Goal: Information Seeking & Learning: Learn about a topic

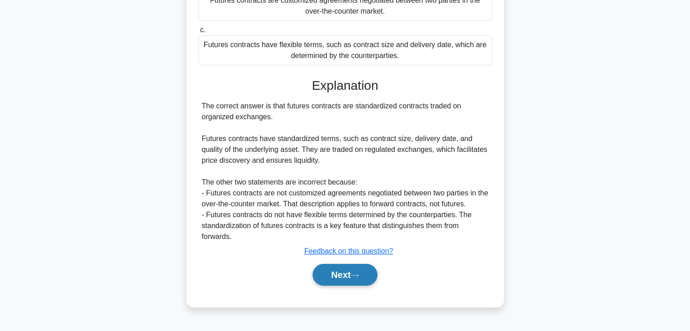
click at [349, 279] on button "Next" at bounding box center [344, 275] width 65 height 22
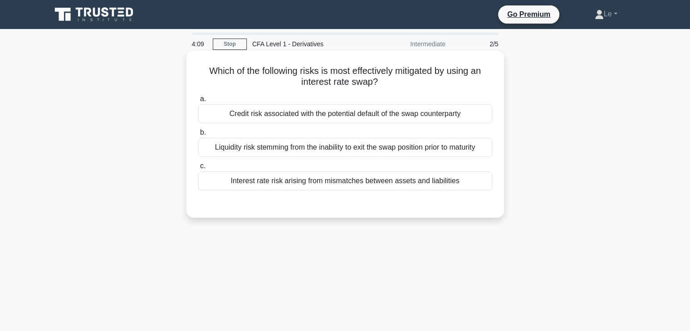
drag, startPoint x: 299, startPoint y: 71, endPoint x: 378, endPoint y: 86, distance: 79.8
click at [378, 86] on h5 "Which of the following risks is most effectively mitigated by using an interest…" at bounding box center [345, 76] width 296 height 23
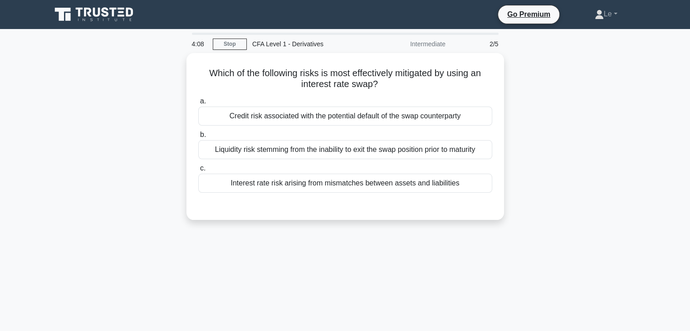
click at [372, 88] on div at bounding box center [372, 88] width 0 height 0
click at [516, 90] on div "Which of the following risks is most effectively mitigated by using an interest…" at bounding box center [345, 142] width 598 height 178
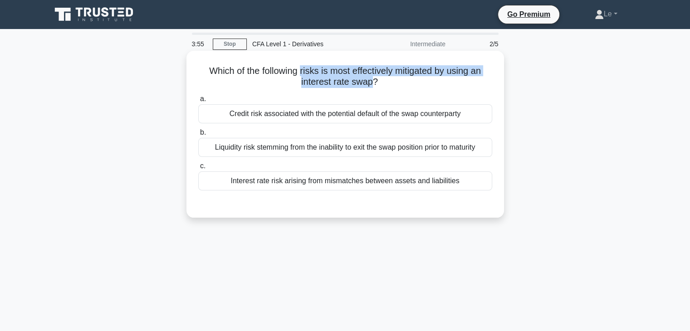
drag, startPoint x: 299, startPoint y: 72, endPoint x: 372, endPoint y: 82, distance: 73.7
click at [372, 82] on h5 "Which of the following risks is most effectively mitigated by using an interest…" at bounding box center [345, 76] width 296 height 23
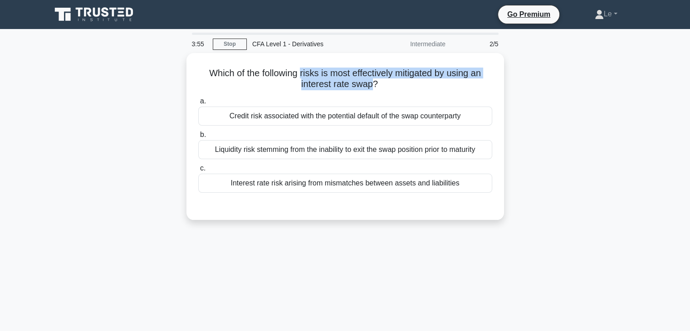
click at [366, 88] on div at bounding box center [366, 88] width 0 height 0
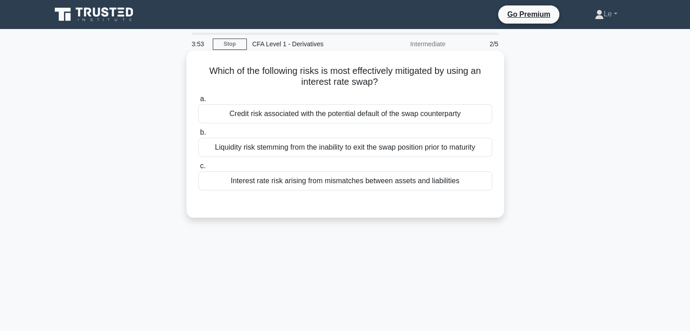
click at [427, 89] on div "Which of the following risks is most effectively mitigated by using an interest…" at bounding box center [345, 134] width 310 height 160
click at [355, 183] on div "Interest rate risk arising from mismatches between assets and liabilities" at bounding box center [345, 180] width 294 height 19
click at [198, 169] on input "c. Interest rate risk arising from mismatches between assets and liabilities" at bounding box center [198, 166] width 0 height 6
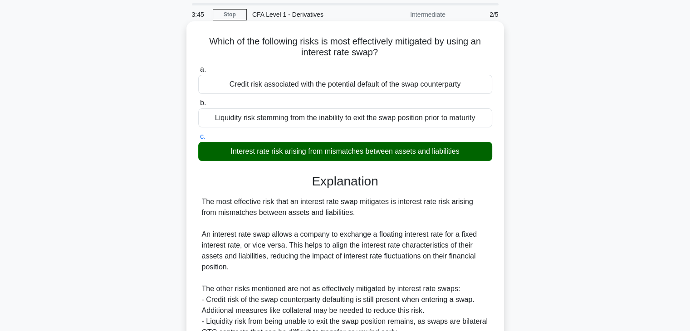
scroll to position [45, 0]
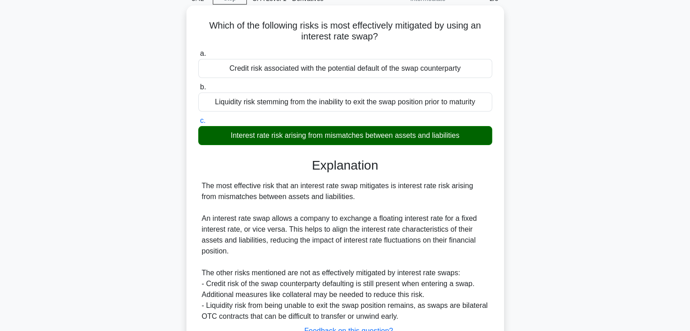
drag, startPoint x: 228, startPoint y: 135, endPoint x: 465, endPoint y: 134, distance: 237.1
click at [465, 134] on div "Interest rate risk arising from mismatches between assets and liabilities" at bounding box center [345, 135] width 294 height 19
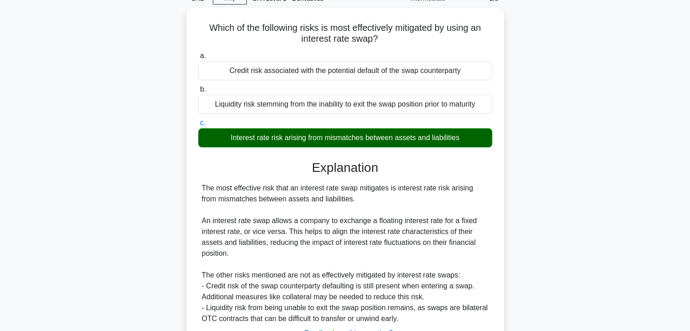
click at [459, 118] on div at bounding box center [459, 118] width 0 height 0
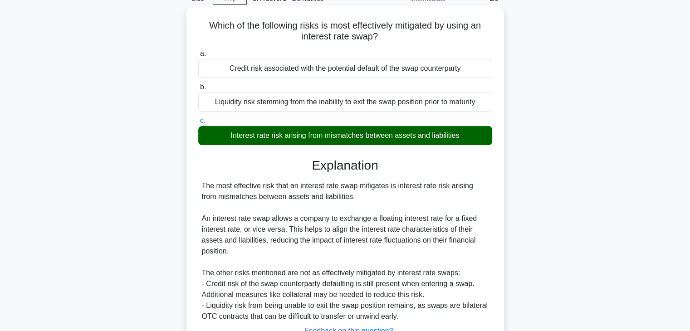
click at [475, 173] on div "Explanation The most effective risk that an interest rate swap mitigates is int…" at bounding box center [345, 263] width 294 height 211
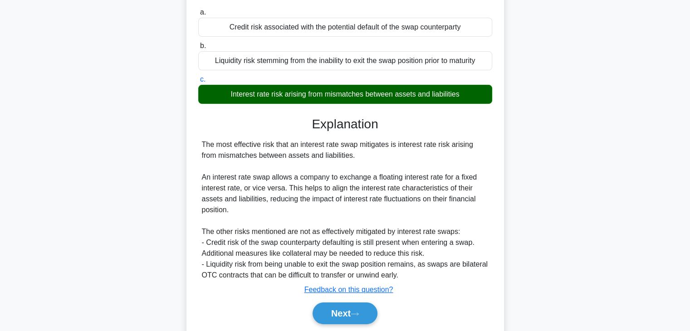
scroll to position [136, 0]
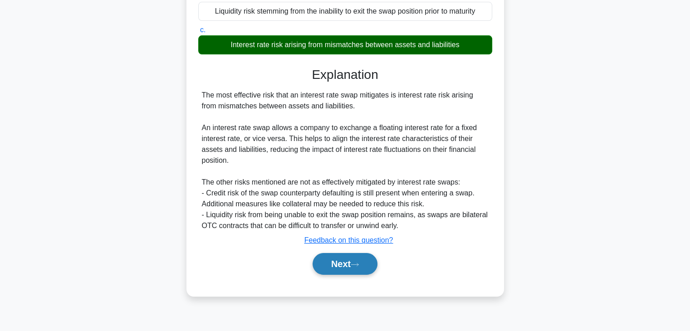
click at [359, 266] on icon at bounding box center [354, 264] width 8 height 5
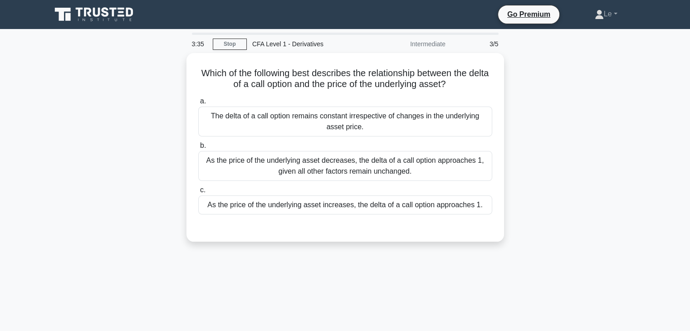
scroll to position [0, 0]
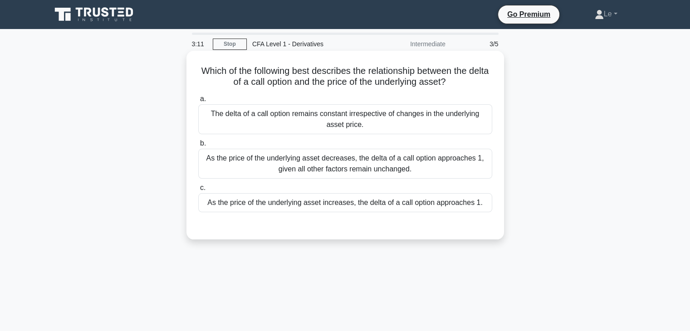
click at [453, 214] on div "a. The delta of a call option remains constant irrespective of changes in the u…" at bounding box center [345, 160] width 296 height 137
click at [452, 211] on div "As the price of the underlying asset increases, the delta of a call option appr…" at bounding box center [345, 202] width 294 height 19
click at [198, 191] on input "c. As the price of the underlying asset increases, the delta of a call option a…" at bounding box center [198, 188] width 0 height 6
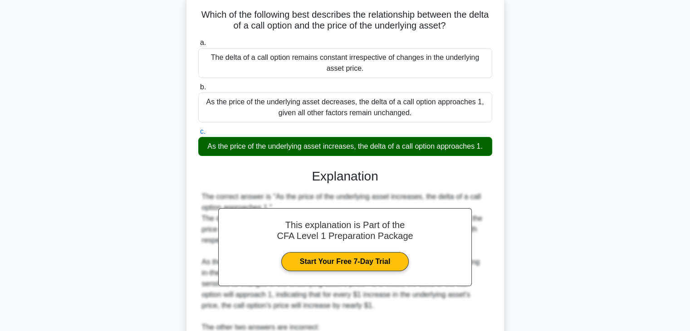
scroll to position [181, 0]
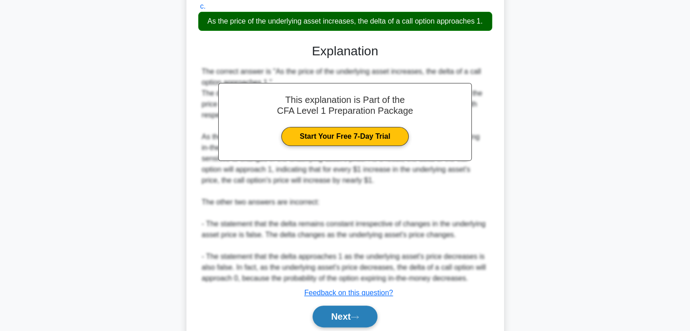
click at [355, 316] on icon at bounding box center [354, 317] width 8 height 5
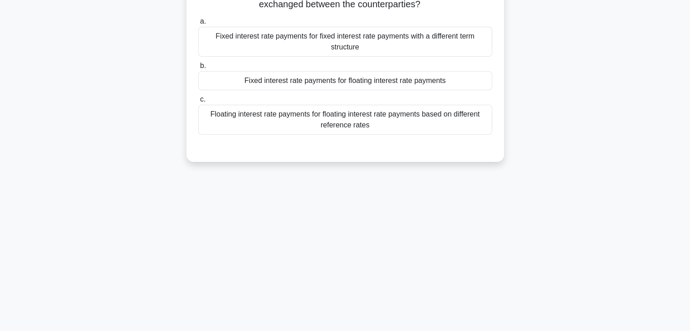
scroll to position [23, 0]
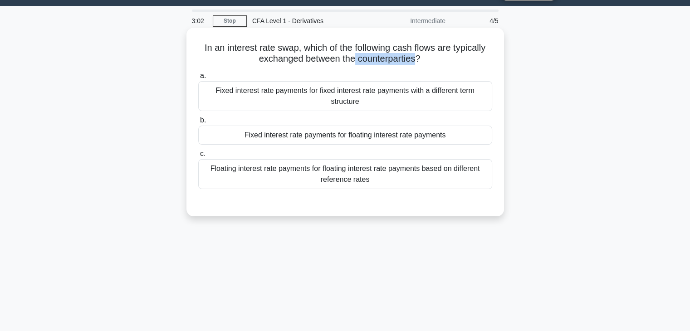
drag, startPoint x: 355, startPoint y: 60, endPoint x: 418, endPoint y: 62, distance: 63.5
click at [418, 62] on h5 "In an interest rate swap, which of the following cash flows are typically excha…" at bounding box center [345, 53] width 296 height 23
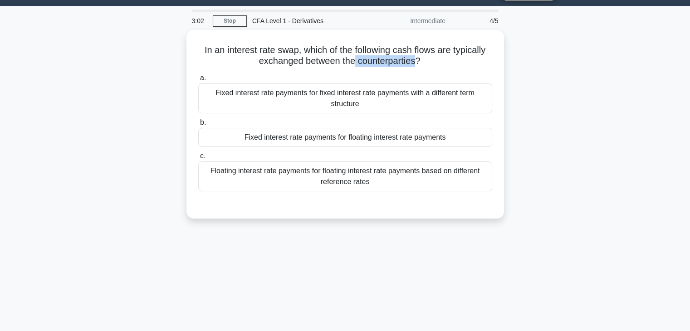
click at [412, 65] on div at bounding box center [412, 65] width 0 height 0
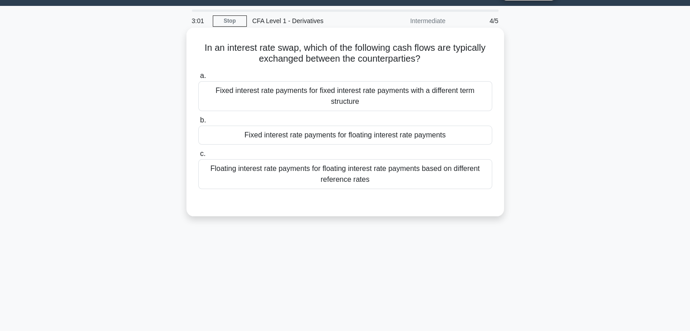
drag, startPoint x: 444, startPoint y: 64, endPoint x: 439, endPoint y: 65, distance: 5.6
click at [439, 65] on h5 "In an interest rate swap, which of the following cash flows are typically excha…" at bounding box center [345, 53] width 296 height 23
click at [423, 104] on div "Fixed interest rate payments for fixed interest rate payments with a different …" at bounding box center [345, 96] width 294 height 30
click at [198, 79] on input "a. Fixed interest rate payments for fixed interest rate payments with a differe…" at bounding box center [198, 76] width 0 height 6
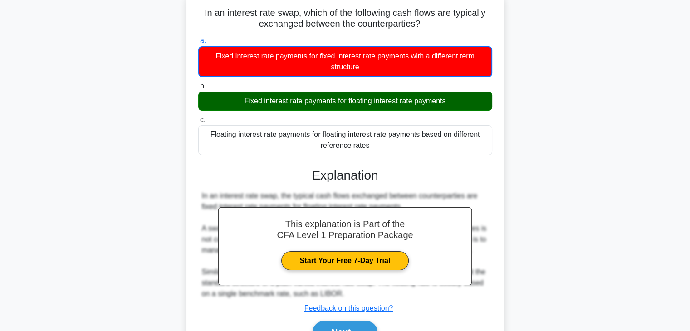
scroll to position [114, 0]
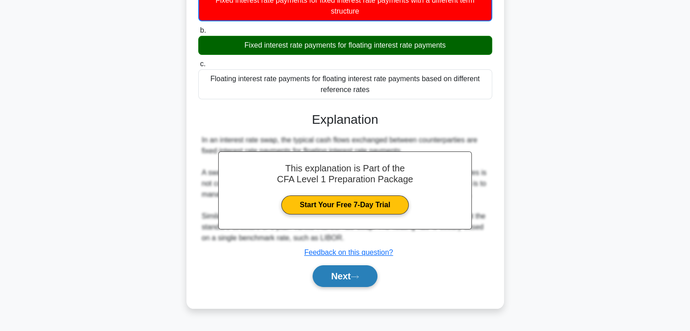
click at [332, 274] on button "Next" at bounding box center [344, 276] width 65 height 22
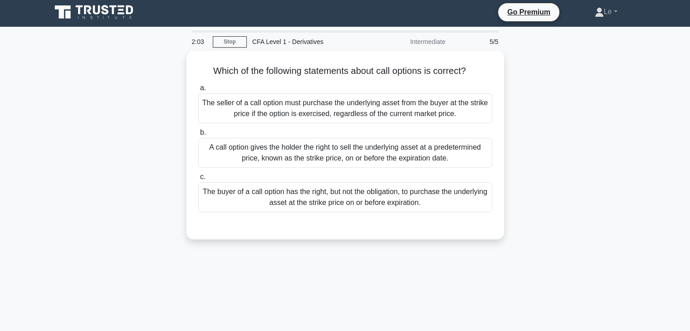
scroll to position [0, 0]
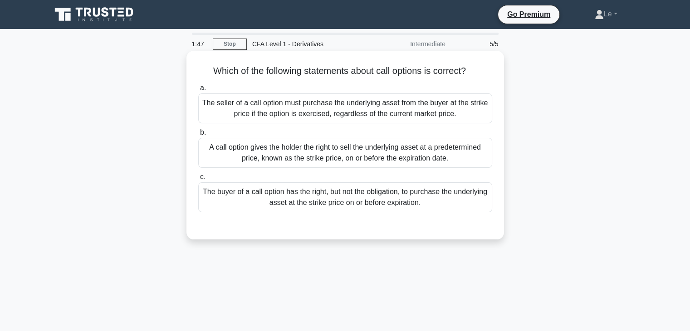
click at [458, 198] on div "The buyer of a call option has the right, but not the obligation, to purchase t…" at bounding box center [345, 197] width 294 height 30
click at [198, 180] on input "c. The buyer of a call option has the right, but not the obligation, to purchas…" at bounding box center [198, 177] width 0 height 6
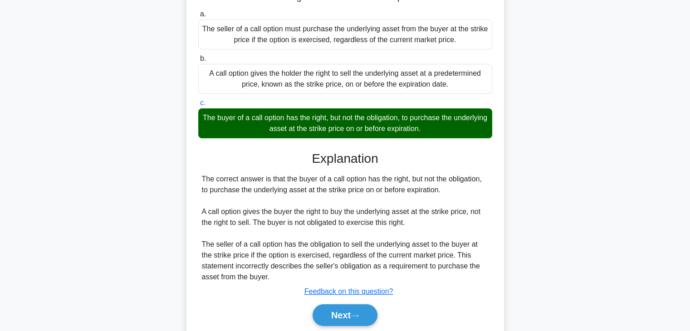
scroll to position [159, 0]
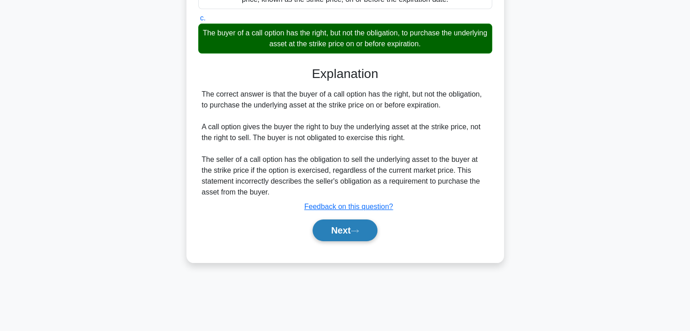
click at [367, 228] on button "Next" at bounding box center [344, 230] width 65 height 22
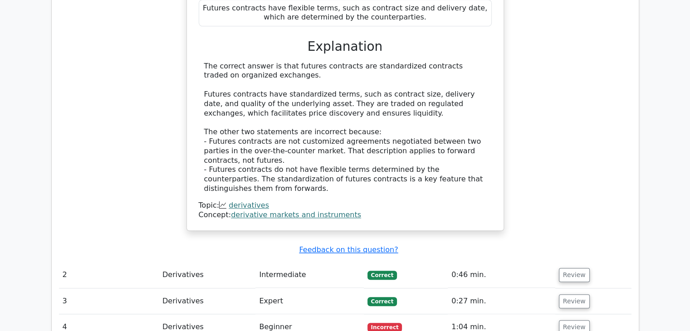
scroll to position [907, 0]
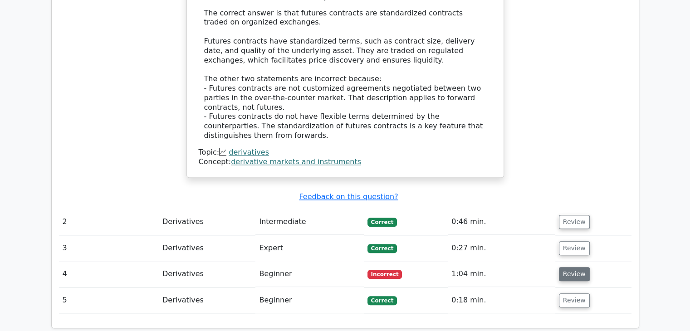
click at [560, 267] on button "Review" at bounding box center [574, 274] width 31 height 14
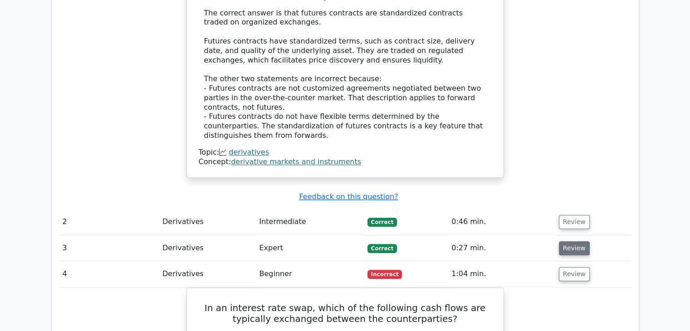
click at [560, 241] on button "Review" at bounding box center [574, 248] width 31 height 14
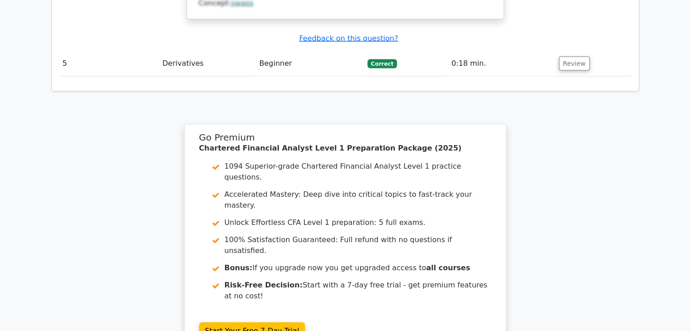
scroll to position [2040, 0]
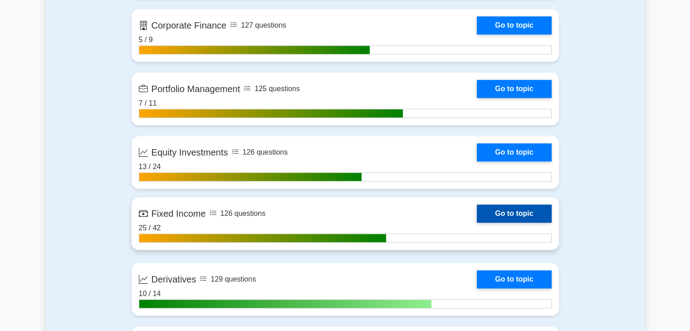
scroll to position [861, 0]
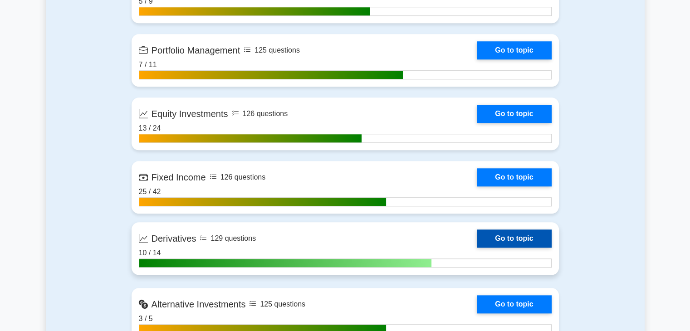
click at [494, 236] on link "Go to topic" at bounding box center [514, 238] width 74 height 18
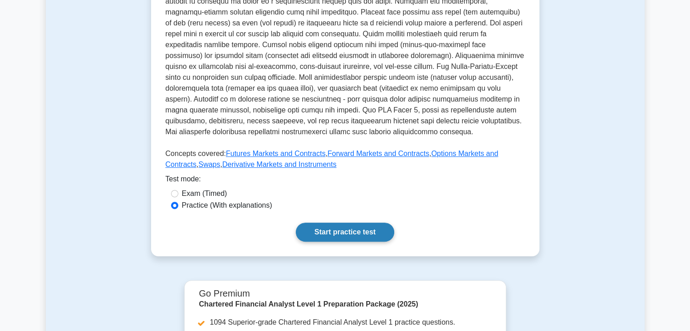
scroll to position [272, 0]
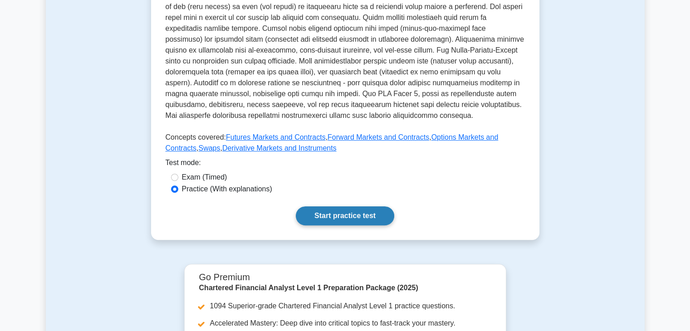
click at [328, 206] on link "Start practice test" at bounding box center [345, 215] width 98 height 19
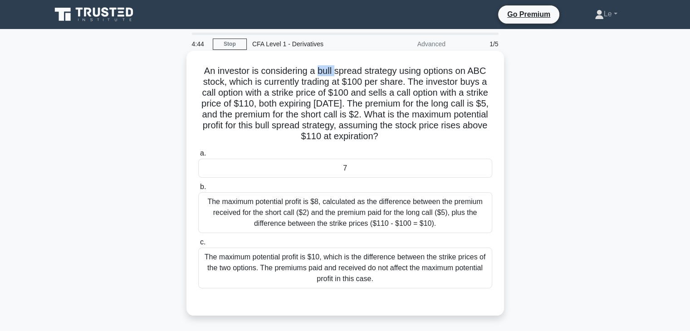
drag, startPoint x: 317, startPoint y: 73, endPoint x: 335, endPoint y: 73, distance: 17.7
click at [335, 73] on h5 "An investor is considering a bull spread strategy using options on ABC stock, w…" at bounding box center [345, 103] width 296 height 77
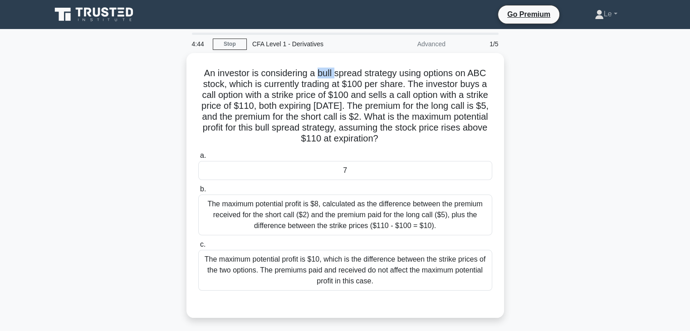
click at [329, 77] on div at bounding box center [329, 77] width 0 height 0
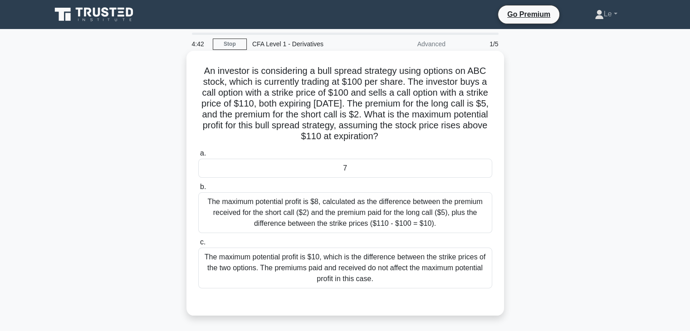
click at [336, 73] on h5 "An investor is considering a bull spread strategy using options on ABC stock, w…" at bounding box center [345, 103] width 296 height 77
drag, startPoint x: 317, startPoint y: 73, endPoint x: 402, endPoint y: 77, distance: 84.9
click at [402, 77] on h5 "An investor is considering a bull spread strategy using options on ABC stock, w…" at bounding box center [345, 103] width 296 height 77
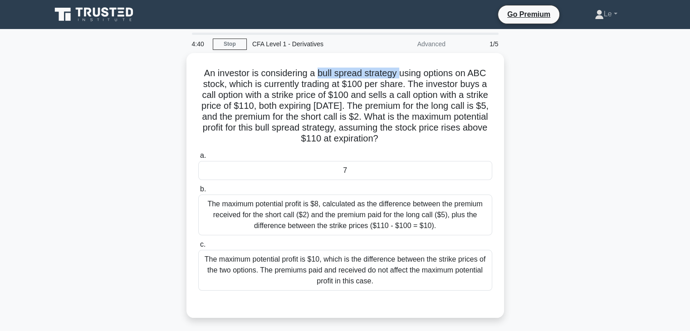
click at [396, 77] on div at bounding box center [396, 77] width 0 height 0
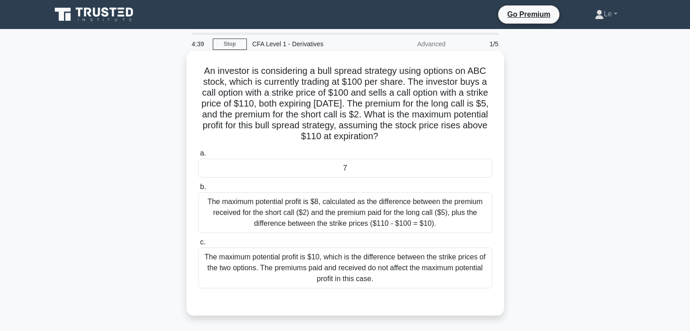
click at [432, 67] on h5 "An investor is considering a bull spread strategy using options on ABC stock, w…" at bounding box center [345, 103] width 296 height 77
click at [427, 73] on h5 "An investor is considering a bull spread strategy using options on ABC stock, w…" at bounding box center [345, 103] width 296 height 77
click at [453, 285] on div "The maximum potential profit is $10, which is the difference between the strike…" at bounding box center [345, 268] width 294 height 41
click at [198, 245] on input "c. The maximum potential profit is $10, which is the difference between the str…" at bounding box center [198, 242] width 0 height 6
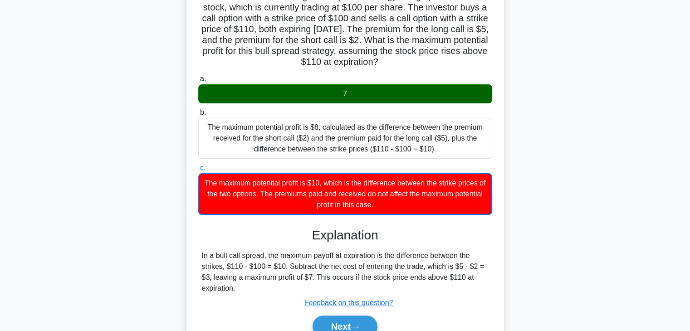
scroll to position [136, 0]
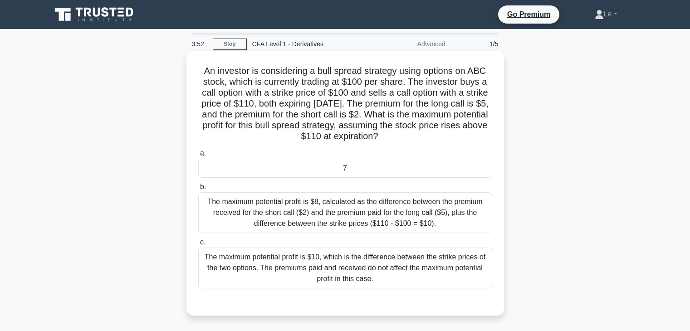
scroll to position [136, 0]
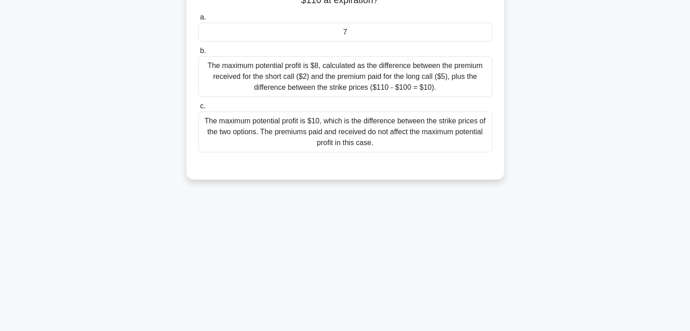
click at [336, 168] on div "a. 7 b. c." at bounding box center [345, 89] width 296 height 159
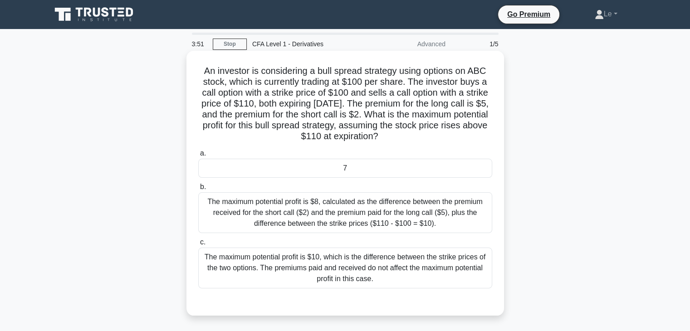
scroll to position [0, 0]
click at [336, 168] on div "7" at bounding box center [345, 168] width 294 height 19
click at [198, 156] on input "a. 7" at bounding box center [198, 154] width 0 height 6
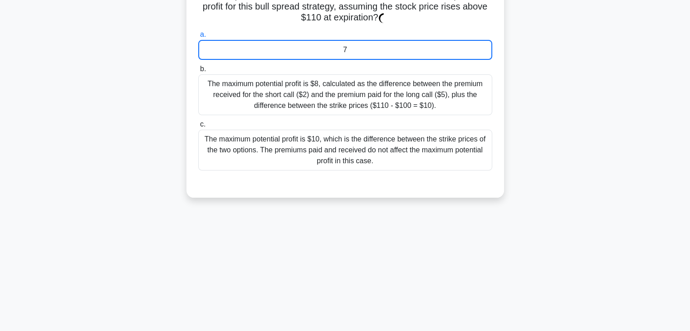
scroll to position [159, 0]
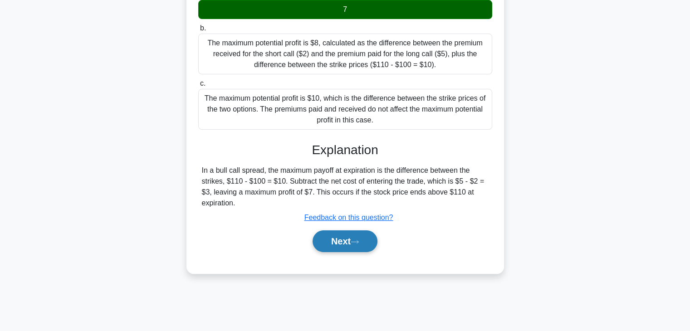
click at [351, 238] on button "Next" at bounding box center [344, 241] width 65 height 22
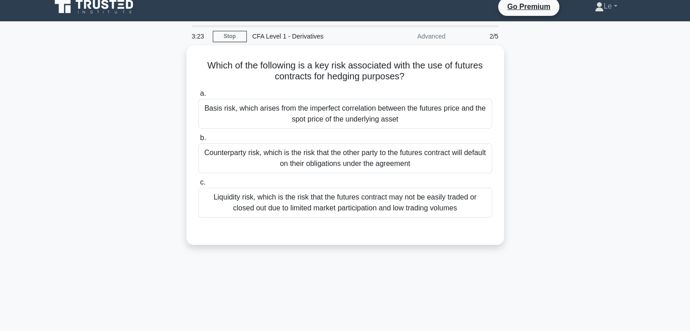
scroll to position [0, 0]
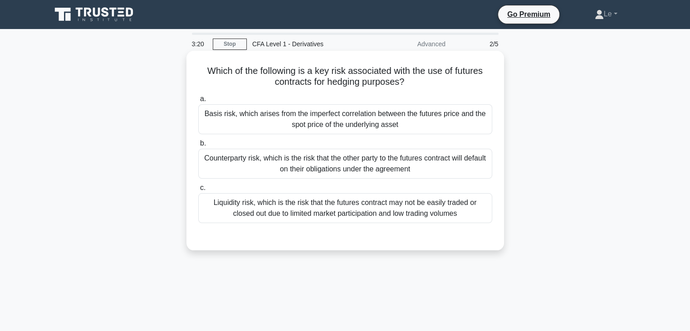
click at [336, 122] on div "Basis risk, which arises from the imperfect correlation between the futures pri…" at bounding box center [345, 119] width 294 height 30
click at [198, 102] on input "a. Basis risk, which arises from the imperfect correlation between the futures …" at bounding box center [198, 99] width 0 height 6
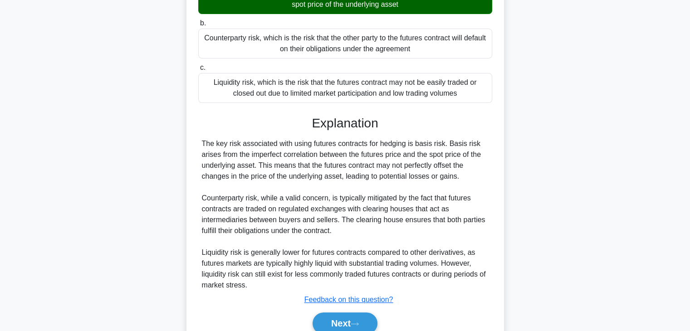
scroll to position [136, 0]
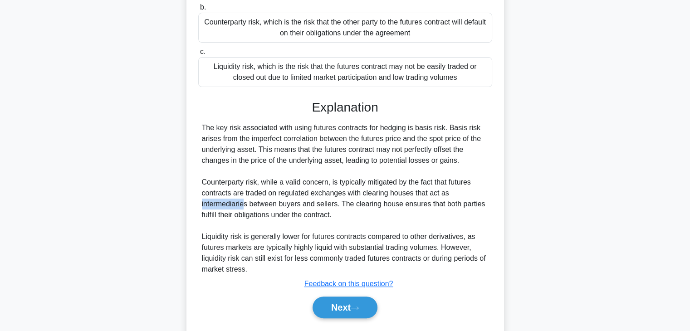
drag, startPoint x: 201, startPoint y: 205, endPoint x: 244, endPoint y: 204, distance: 43.1
click at [244, 204] on div "The key risk associated with using futures contracts for hedging is basis risk.…" at bounding box center [345, 198] width 287 height 152
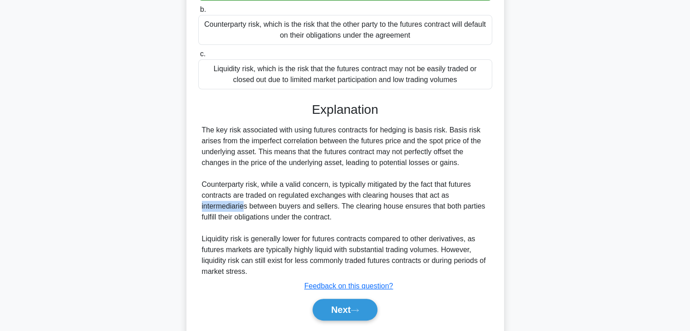
click at [238, 209] on div at bounding box center [238, 209] width 0 height 0
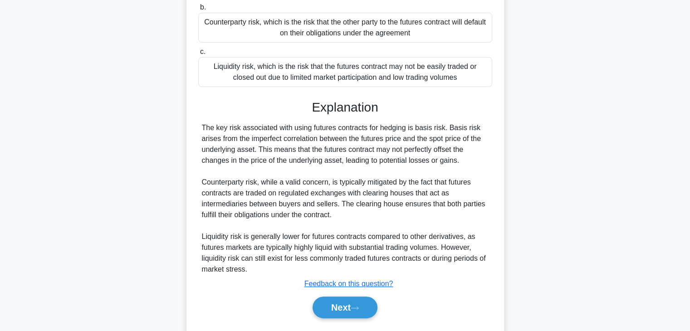
click at [265, 211] on div "The key risk associated with using futures contracts for hedging is basis risk.…" at bounding box center [345, 198] width 287 height 152
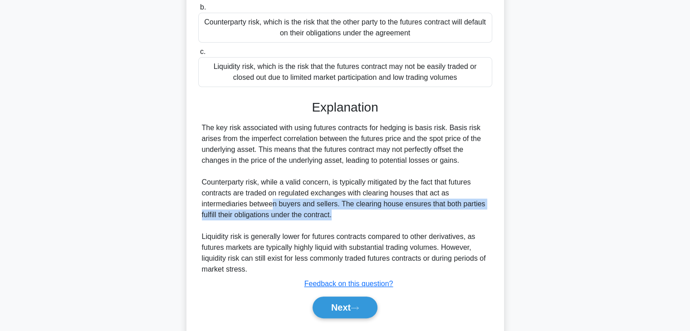
drag, startPoint x: 287, startPoint y: 202, endPoint x: 437, endPoint y: 215, distance: 151.1
click at [437, 215] on div "The key risk associated with using futures contracts for hedging is basis risk.…" at bounding box center [345, 198] width 287 height 152
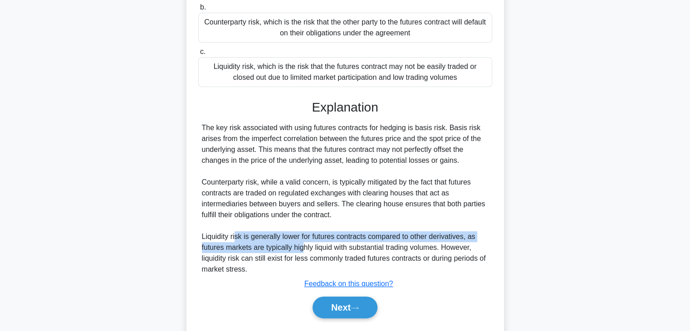
drag, startPoint x: 249, startPoint y: 245, endPoint x: 303, endPoint y: 248, distance: 54.0
click at [303, 248] on div "The key risk associated with using futures contracts for hedging is basis risk.…" at bounding box center [345, 198] width 287 height 152
click at [336, 234] on div "The key risk associated with using futures contracts for hedging is basis risk.…" at bounding box center [345, 198] width 287 height 152
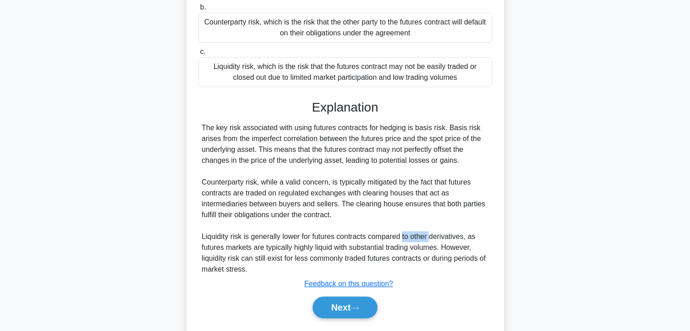
drag, startPoint x: 416, startPoint y: 238, endPoint x: 439, endPoint y: 242, distance: 23.0
click at [436, 242] on div "The key risk associated with using futures contracts for hedging is basis risk.…" at bounding box center [345, 198] width 287 height 152
click at [449, 229] on div "The key risk associated with using futures contracts for hedging is basis risk.…" at bounding box center [345, 198] width 287 height 152
click at [366, 311] on button "Next" at bounding box center [344, 308] width 65 height 22
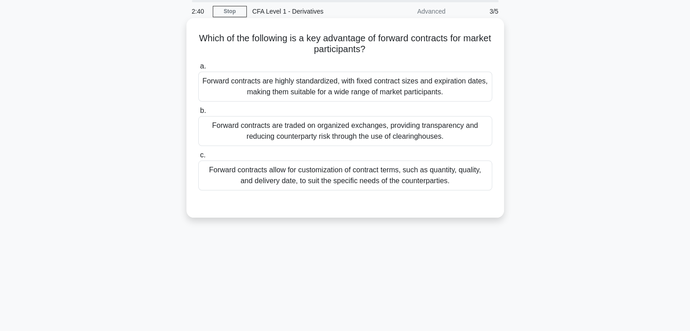
scroll to position [0, 0]
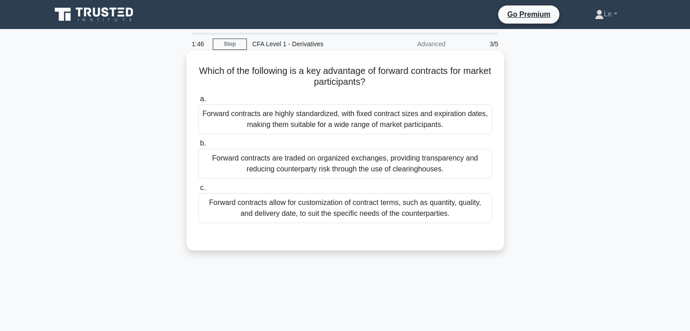
click at [349, 214] on div "Forward contracts allow for customization of contract terms, such as quantity, …" at bounding box center [345, 208] width 294 height 30
click at [198, 191] on input "c. Forward contracts allow for customization of contract terms, such as quantit…" at bounding box center [198, 188] width 0 height 6
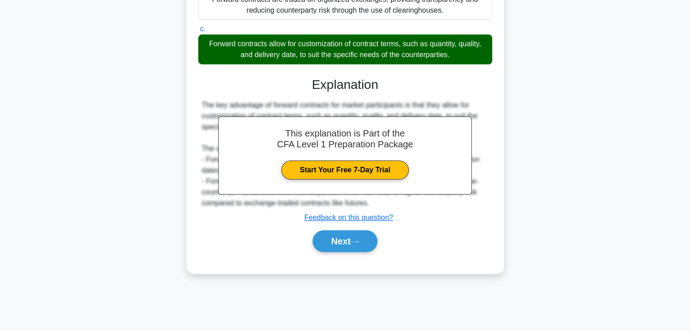
scroll to position [159, 0]
click at [357, 251] on button "Next" at bounding box center [344, 241] width 65 height 22
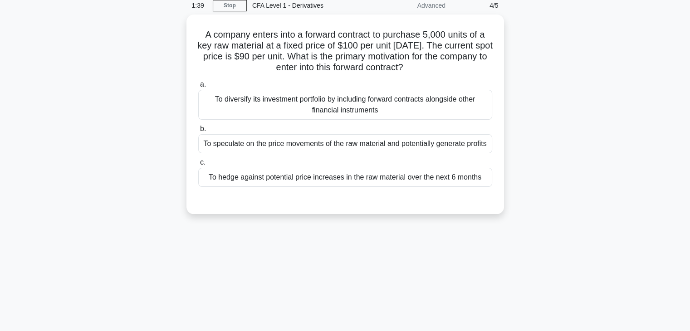
scroll to position [23, 0]
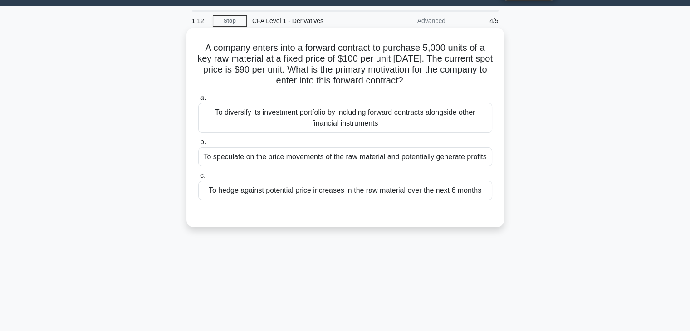
click at [412, 187] on div "To hedge against potential price increases in the raw material over the next 6 …" at bounding box center [345, 190] width 294 height 19
click at [198, 179] on input "c. To hedge against potential price increases in the raw material over the next…" at bounding box center [198, 176] width 0 height 6
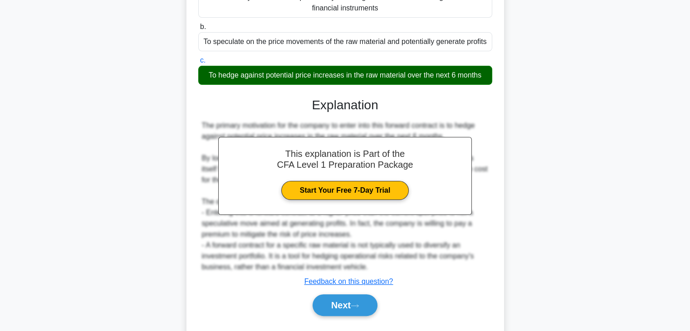
scroll to position [161, 0]
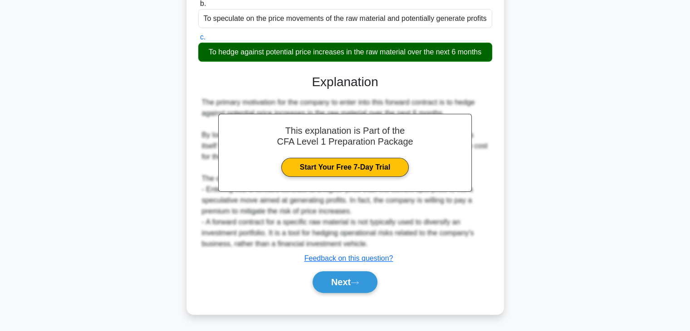
click at [367, 294] on div "Next" at bounding box center [345, 281] width 294 height 29
click at [359, 282] on icon at bounding box center [354, 282] width 8 height 5
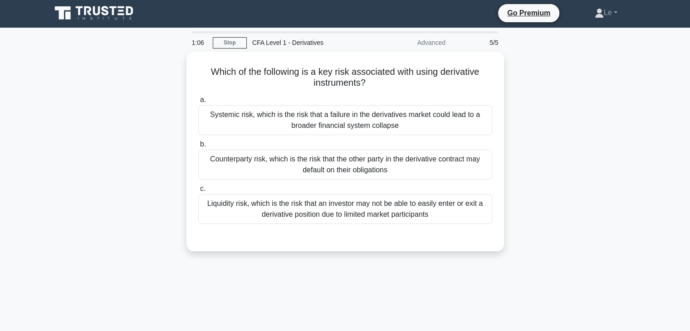
scroll to position [0, 0]
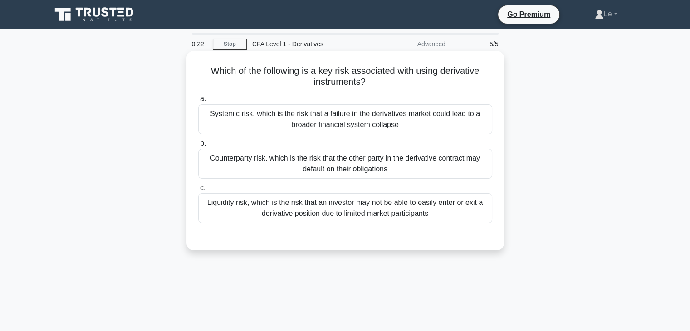
click at [468, 133] on div "Systemic risk, which is the risk that a failure in the derivatives market could…" at bounding box center [345, 119] width 294 height 30
click at [198, 102] on input "a. Systemic risk, which is the risk that a failure in the derivatives market co…" at bounding box center [198, 99] width 0 height 6
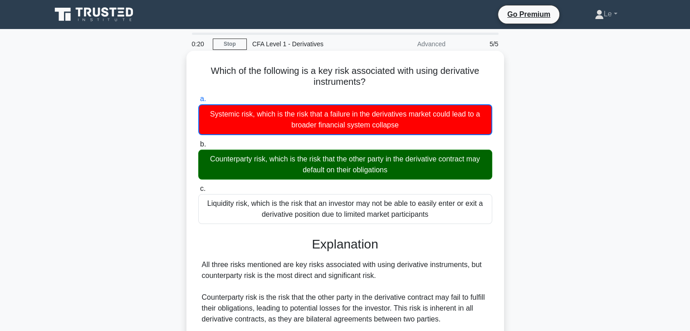
scroll to position [91, 0]
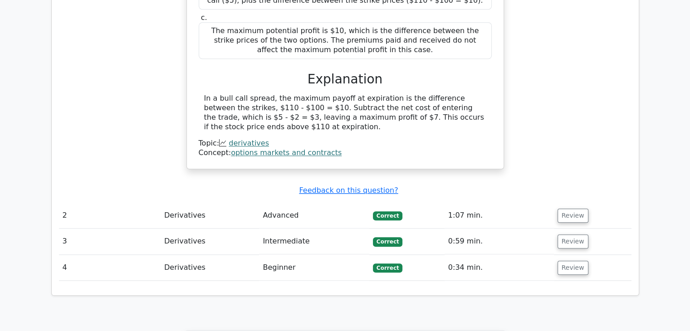
scroll to position [907, 0]
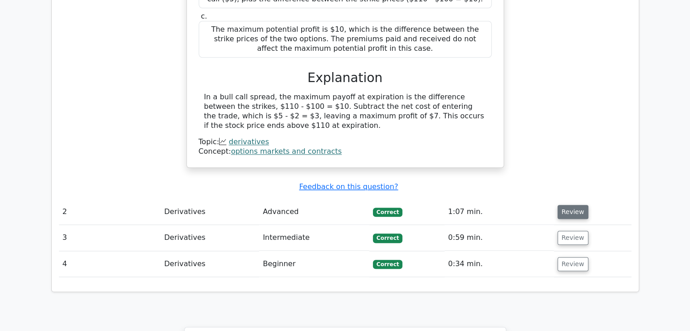
click at [569, 205] on button "Review" at bounding box center [572, 212] width 31 height 14
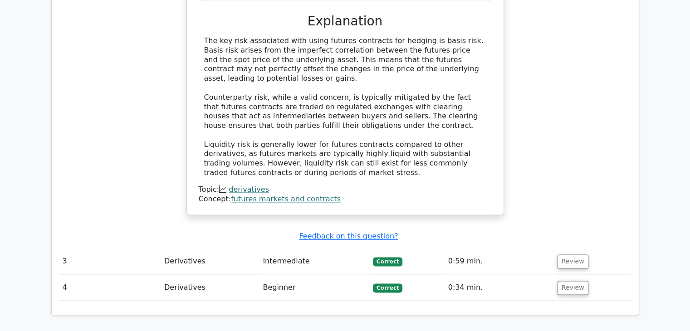
scroll to position [1360, 0]
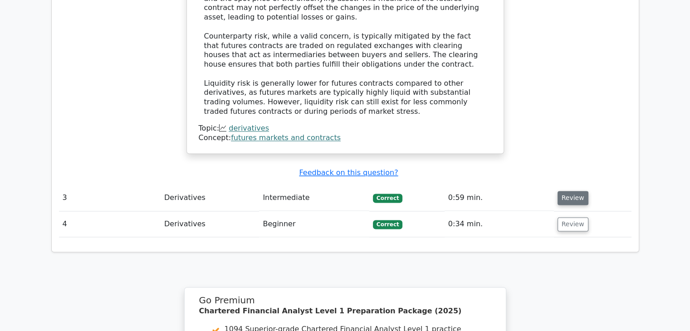
click at [572, 191] on button "Review" at bounding box center [572, 198] width 31 height 14
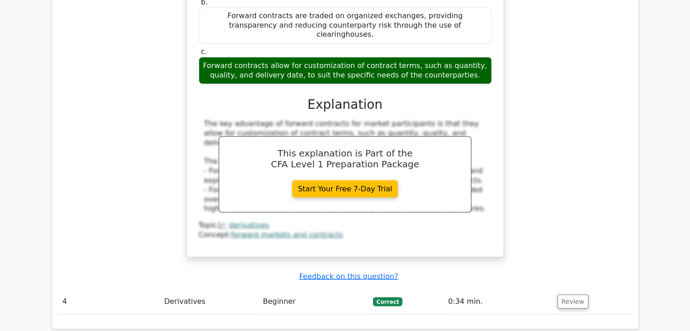
scroll to position [1567, 0]
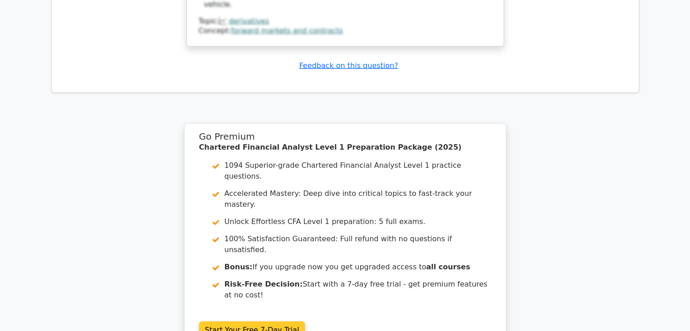
scroll to position [2372, 0]
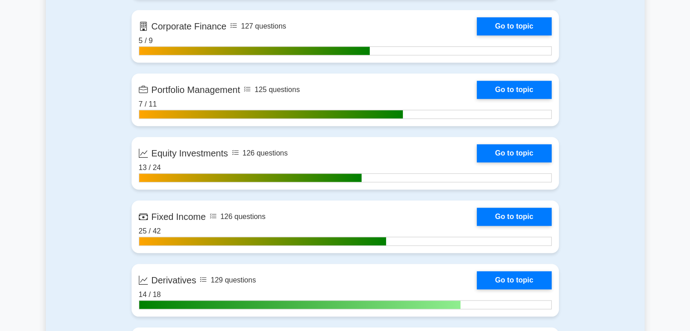
scroll to position [907, 0]
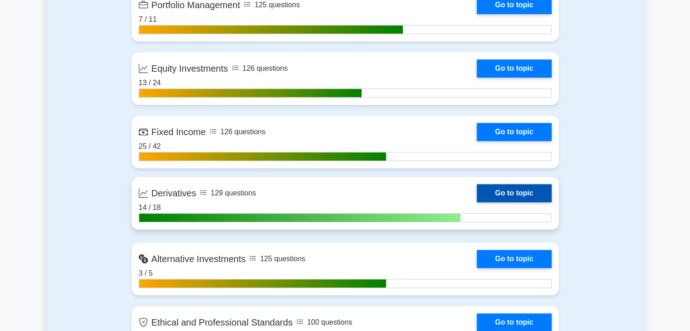
click at [489, 202] on link "Go to topic" at bounding box center [514, 193] width 74 height 18
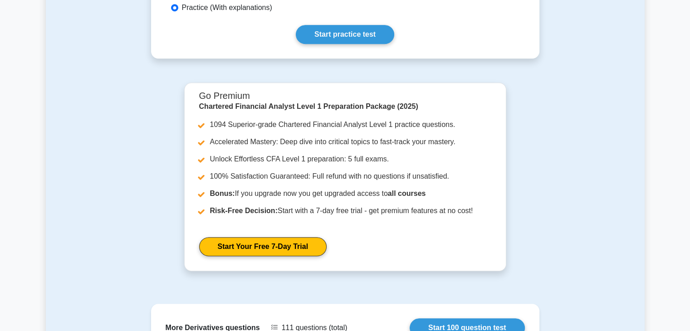
click at [370, 25] on link "Start practice test" at bounding box center [345, 34] width 98 height 19
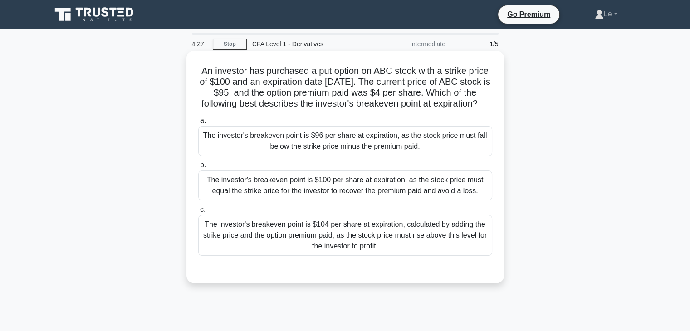
click at [473, 250] on div "The investor's breakeven point is $104 per share at expiration, calculated by a…" at bounding box center [345, 235] width 294 height 41
click at [198, 213] on input "c. The investor's breakeven point is $104 per share at expiration, calculated b…" at bounding box center [198, 210] width 0 height 6
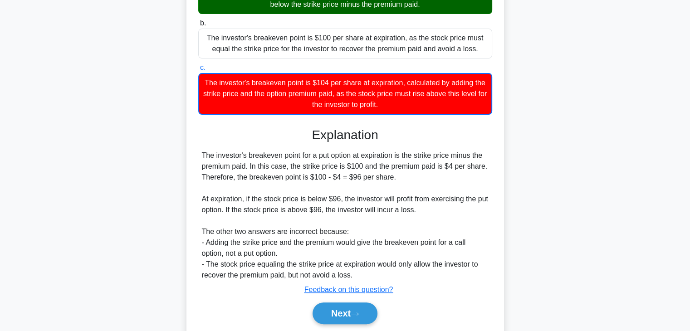
scroll to position [181, 0]
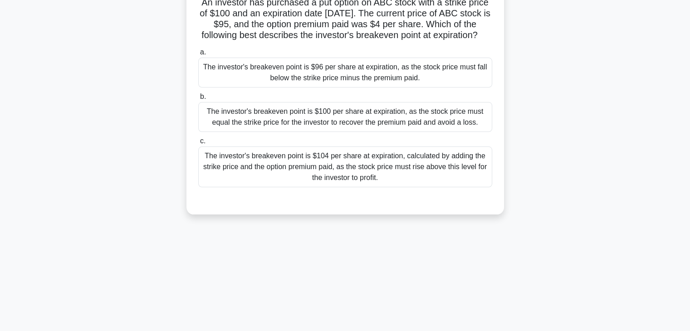
click at [353, 88] on div "The investor's breakeven point is $96 per share at expiration, as the stock pri…" at bounding box center [345, 73] width 294 height 30
click at [198, 55] on input "a. The investor's breakeven point is $96 per share at expiration, as the stock …" at bounding box center [198, 52] width 0 height 6
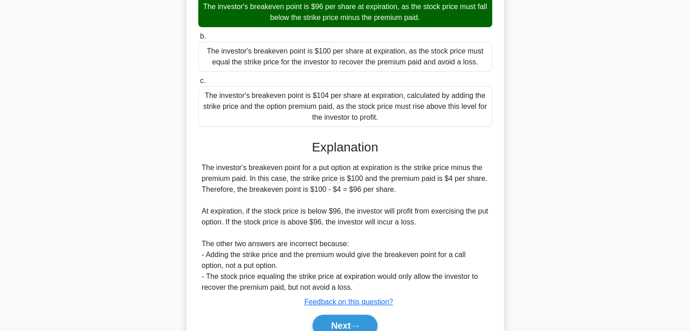
scroll to position [159, 0]
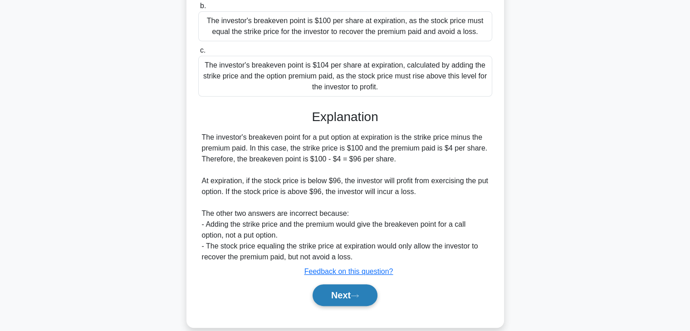
click at [359, 298] on icon at bounding box center [354, 295] width 8 height 5
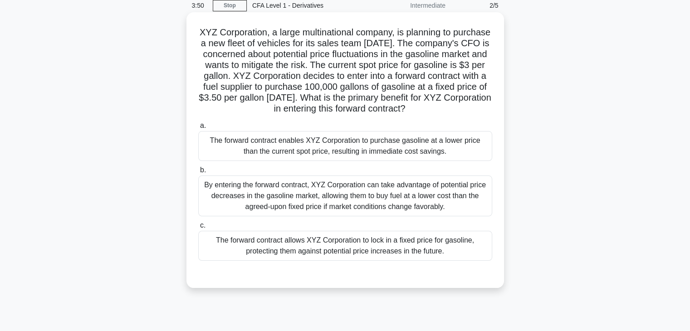
scroll to position [23, 0]
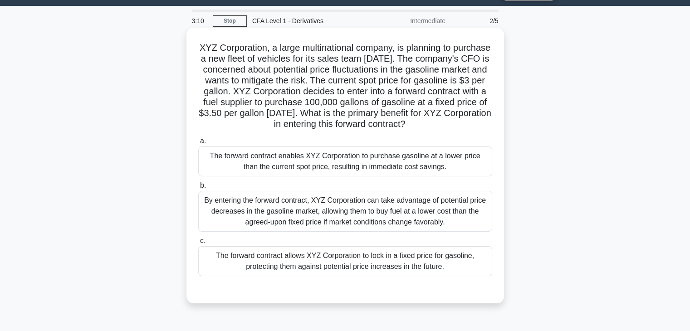
click at [406, 276] on div "The forward contract allows XYZ Corporation to lock in a fixed price for gasoli…" at bounding box center [345, 261] width 294 height 30
click at [198, 244] on input "c. The forward contract allows XYZ Corporation to lock in a fixed price for gas…" at bounding box center [198, 241] width 0 height 6
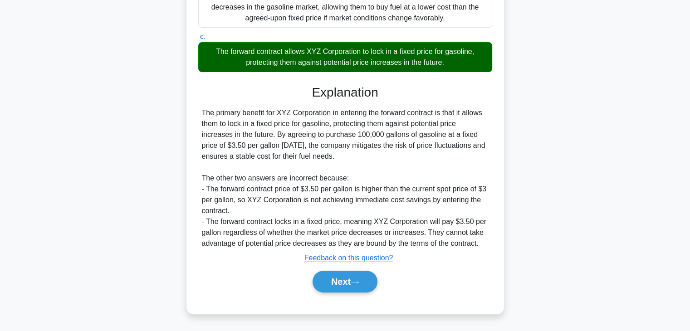
scroll to position [238, 0]
click at [357, 282] on icon at bounding box center [354, 282] width 8 height 5
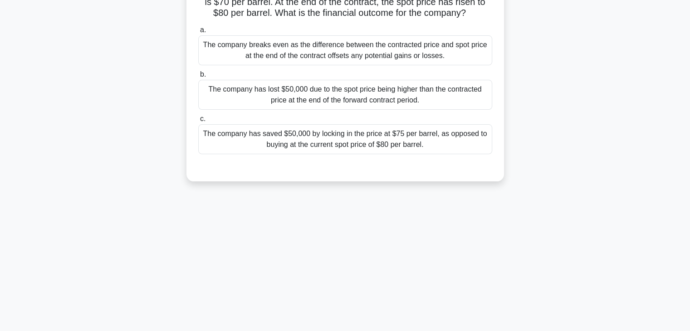
scroll to position [23, 0]
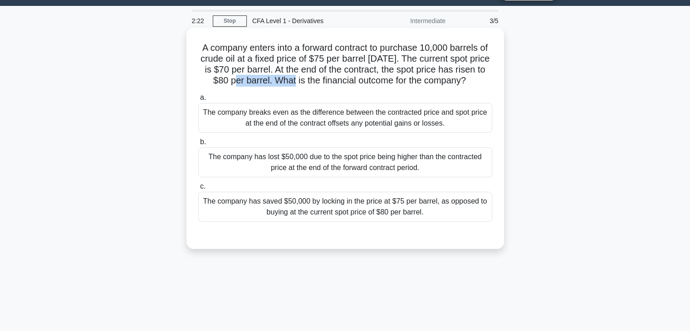
drag, startPoint x: 232, startPoint y: 76, endPoint x: 292, endPoint y: 79, distance: 59.5
click at [292, 79] on h5 "A company enters into a forward contract to purchase 10,000 barrels of crude oi…" at bounding box center [345, 64] width 296 height 44
drag, startPoint x: 305, startPoint y: 61, endPoint x: 380, endPoint y: 60, distance: 74.8
click at [380, 60] on h5 "A company enters into a forward contract to purchase 10,000 barrels of crude oi…" at bounding box center [345, 64] width 296 height 44
drag, startPoint x: 242, startPoint y: 80, endPoint x: 272, endPoint y: 82, distance: 29.5
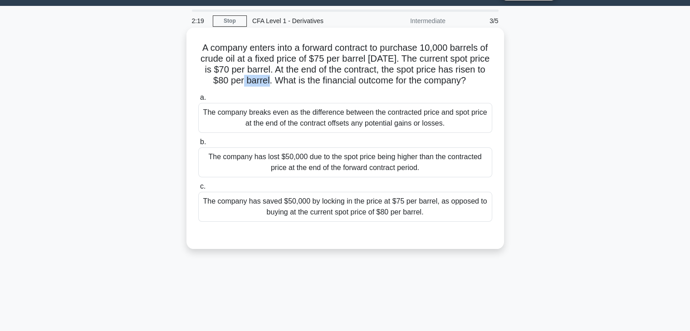
click at [272, 82] on h5 "A company enters into a forward contract to purchase 10,000 barrels of crude oi…" at bounding box center [345, 64] width 296 height 44
click at [235, 86] on h5 "A company enters into a forward contract to purchase 10,000 barrels of crude oi…" at bounding box center [345, 64] width 296 height 44
click at [353, 214] on div "The company has saved $50,000 by locking in the price at $75 per barrel, as opp…" at bounding box center [345, 207] width 294 height 30
click at [198, 190] on input "c. The company has saved $50,000 by locking in the price at $75 per barrel, as …" at bounding box center [198, 187] width 0 height 6
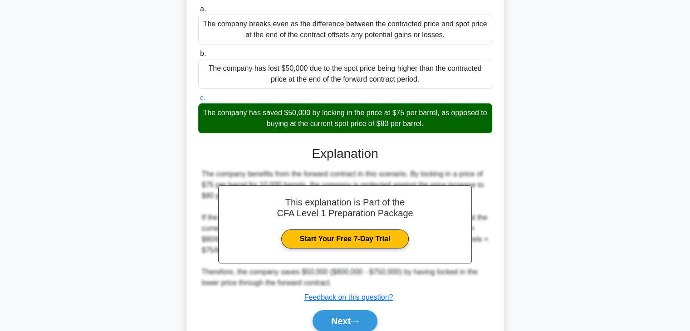
scroll to position [161, 0]
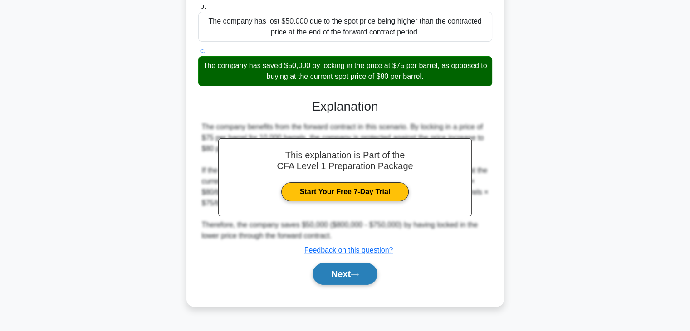
click at [364, 285] on button "Next" at bounding box center [344, 274] width 65 height 22
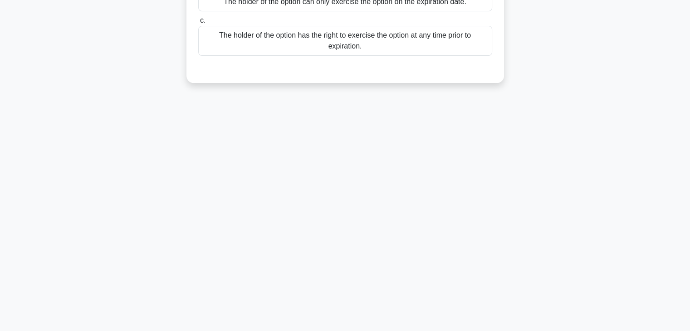
scroll to position [0, 0]
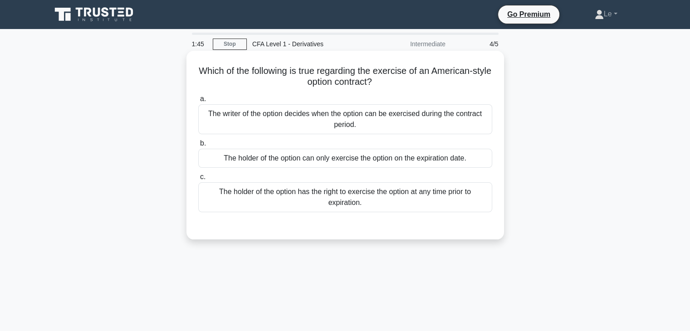
click at [383, 209] on div "The holder of the option has the right to exercise the option at any time prior…" at bounding box center [345, 197] width 294 height 30
click at [198, 180] on input "c. The holder of the option has the right to exercise the option at any time pr…" at bounding box center [198, 177] width 0 height 6
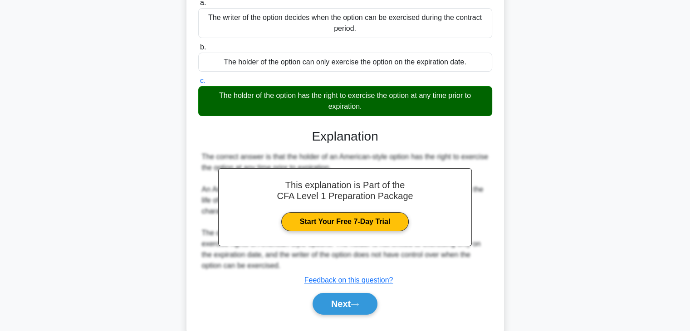
scroll to position [159, 0]
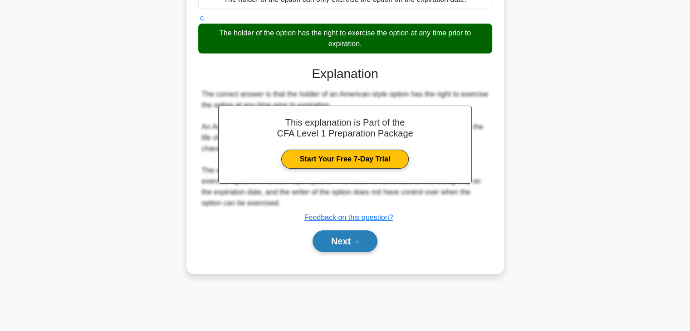
click at [353, 248] on button "Next" at bounding box center [344, 241] width 65 height 22
click at [352, 243] on button "Next" at bounding box center [344, 241] width 65 height 22
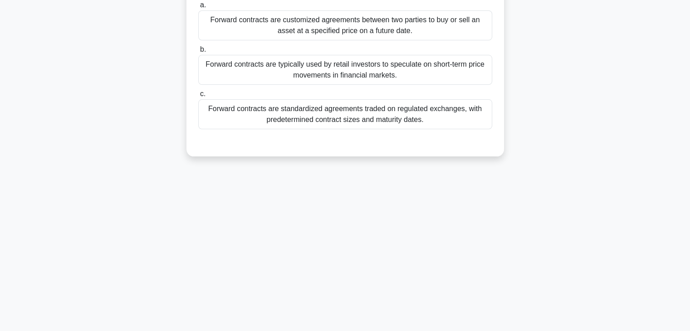
scroll to position [23, 0]
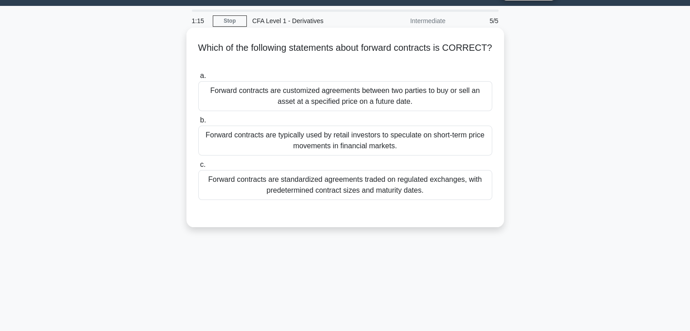
click at [465, 97] on div "Forward contracts are customized agreements between two parties to buy or sell …" at bounding box center [345, 96] width 294 height 30
click at [198, 79] on input "a. Forward contracts are customized agreements between two parties to buy or se…" at bounding box center [198, 76] width 0 height 6
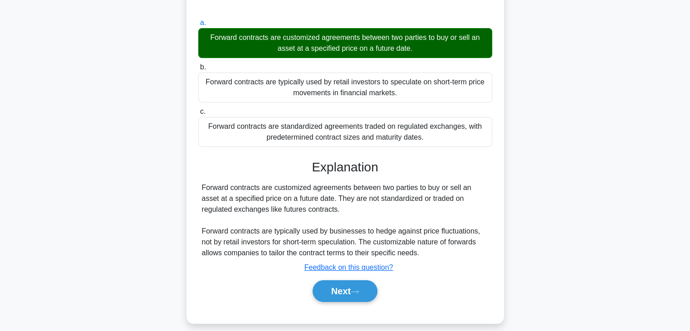
scroll to position [114, 0]
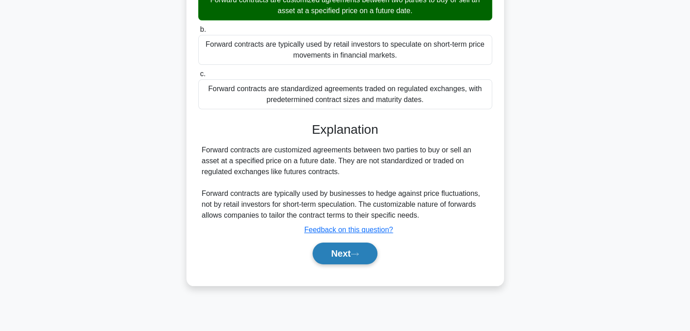
click at [370, 256] on button "Next" at bounding box center [344, 254] width 65 height 22
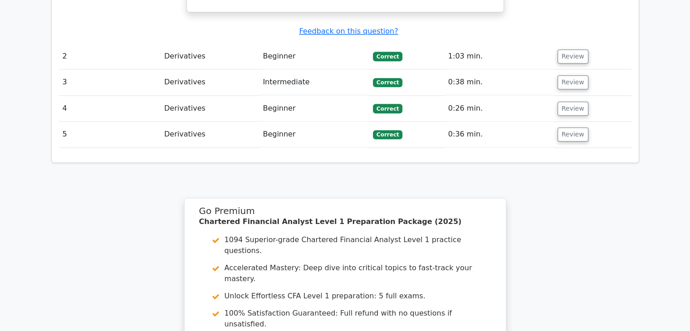
scroll to position [1179, 0]
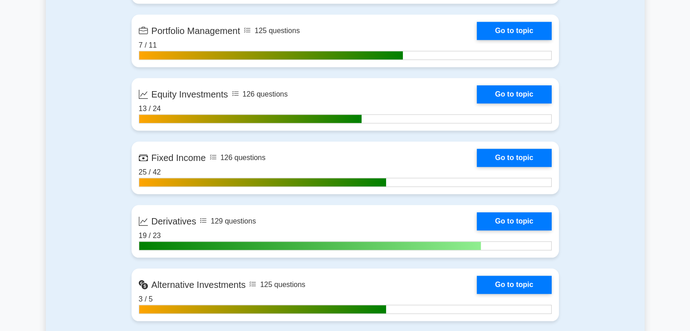
scroll to position [952, 0]
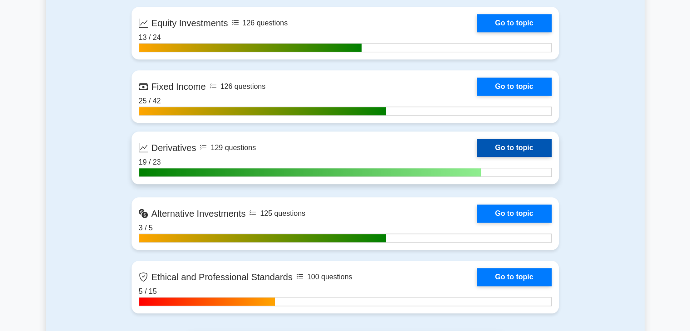
click at [514, 150] on link "Go to topic" at bounding box center [514, 148] width 74 height 18
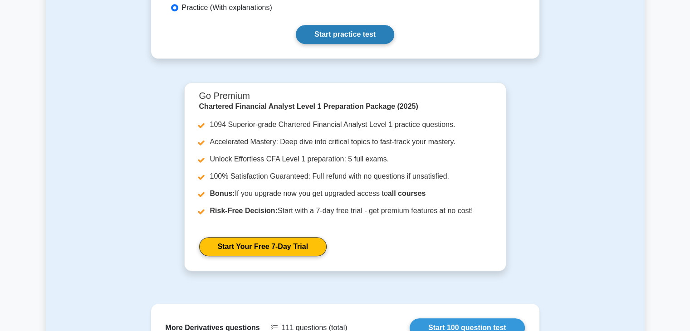
click at [366, 32] on link "Start practice test" at bounding box center [345, 34] width 98 height 19
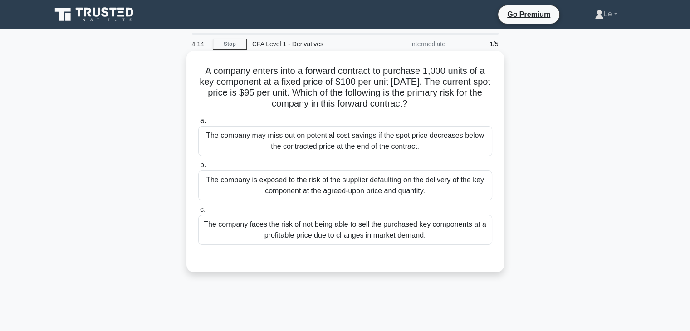
click at [374, 142] on div "The company may miss out on potential cost savings if the spot price decreases …" at bounding box center [345, 141] width 294 height 30
click at [198, 124] on input "a. The company may miss out on potential cost savings if the spot price decreas…" at bounding box center [198, 121] width 0 height 6
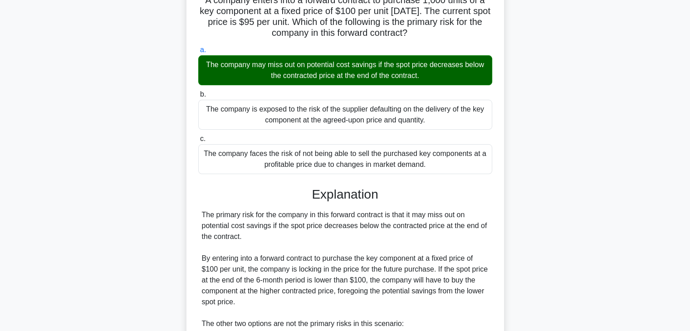
scroll to position [204, 0]
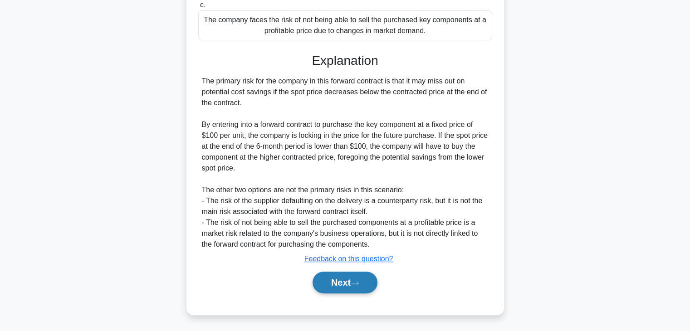
click at [354, 285] on button "Next" at bounding box center [344, 283] width 65 height 22
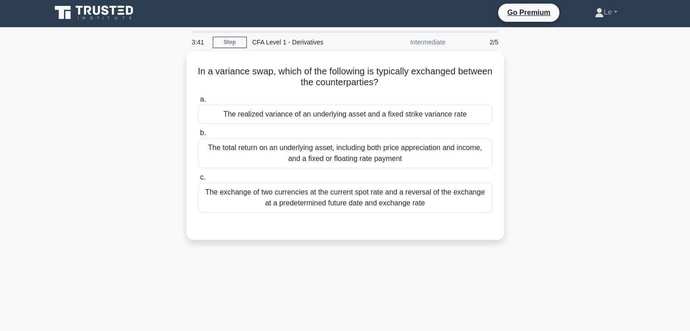
scroll to position [0, 0]
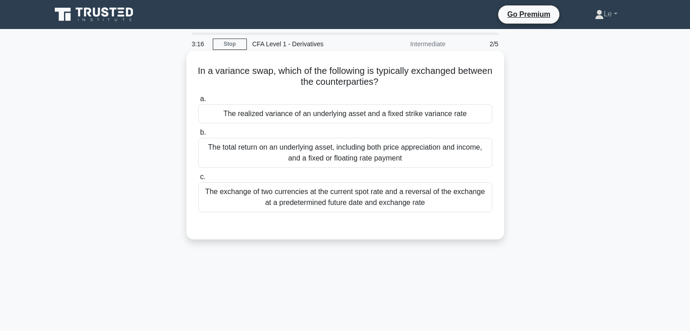
click at [412, 108] on div "The realized variance of an underlying asset and a fixed strike variance rate" at bounding box center [345, 113] width 294 height 19
click at [198, 102] on input "a. The realized variance of an underlying asset and a fixed strike variance rate" at bounding box center [198, 99] width 0 height 6
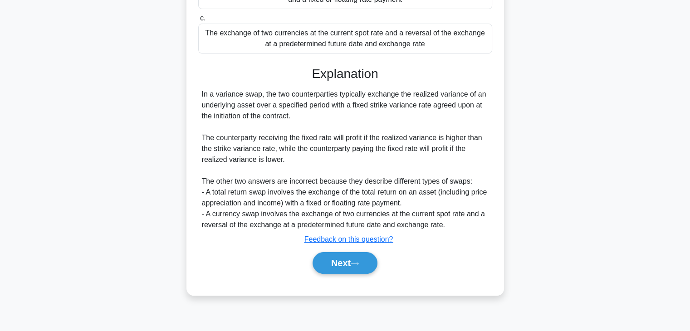
scroll to position [159, 0]
click at [343, 262] on button "Next" at bounding box center [344, 263] width 65 height 22
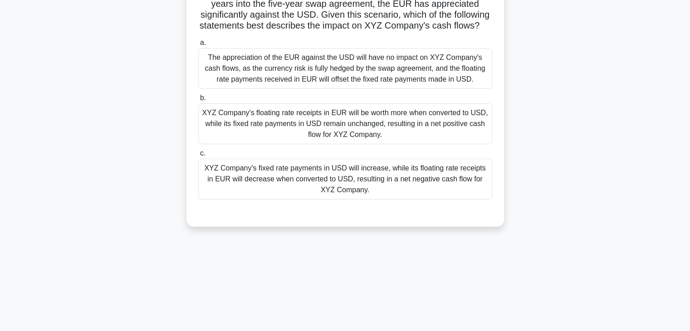
scroll to position [23, 0]
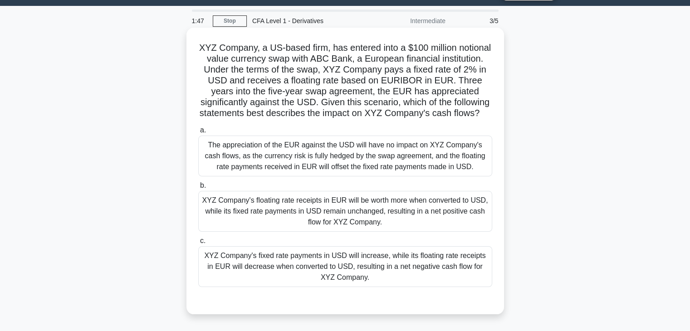
click at [378, 284] on div "XYZ Company's fixed rate payments in USD will increase, while its floating rate…" at bounding box center [345, 266] width 294 height 41
click at [198, 244] on input "c. XYZ Company's fixed rate payments in USD will increase, while its floating r…" at bounding box center [198, 241] width 0 height 6
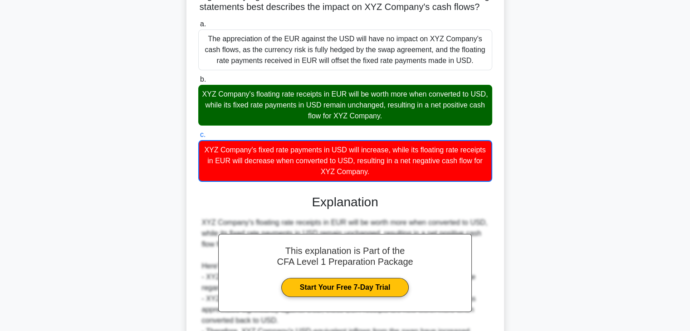
scroll to position [272, 0]
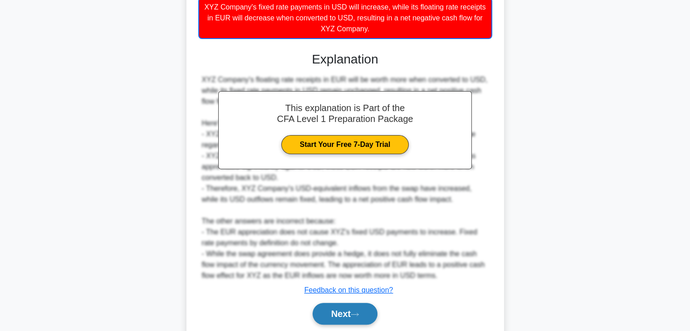
click at [355, 314] on button "Next" at bounding box center [344, 314] width 65 height 22
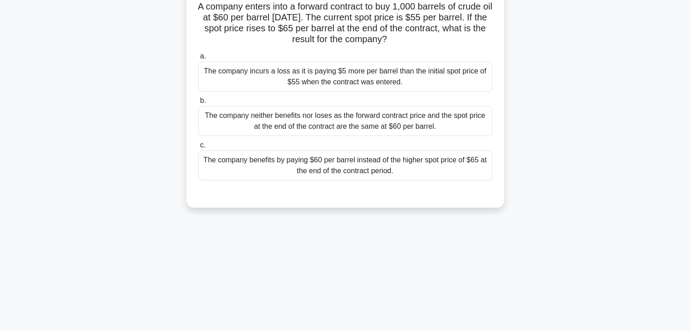
scroll to position [0, 0]
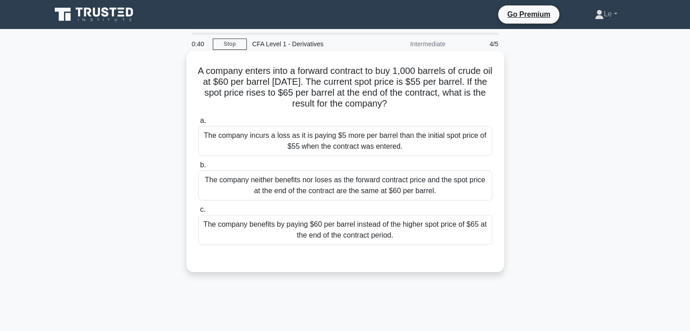
click at [477, 151] on div "The company incurs a loss as it is paying $5 more per barrel than the initial s…" at bounding box center [345, 141] width 294 height 30
click at [198, 124] on input "a. The company incurs a loss as it is paying $5 more per barrel than the initia…" at bounding box center [198, 121] width 0 height 6
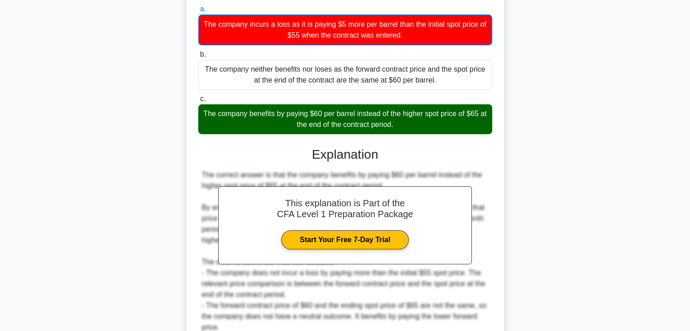
scroll to position [195, 0]
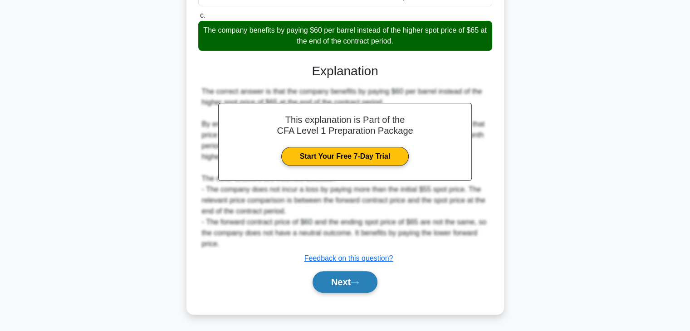
click at [366, 276] on button "Next" at bounding box center [344, 282] width 65 height 22
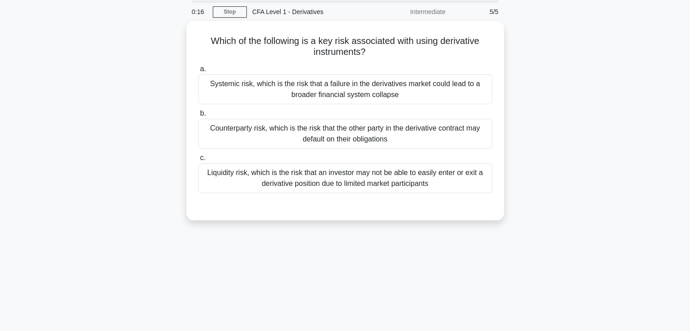
scroll to position [0, 0]
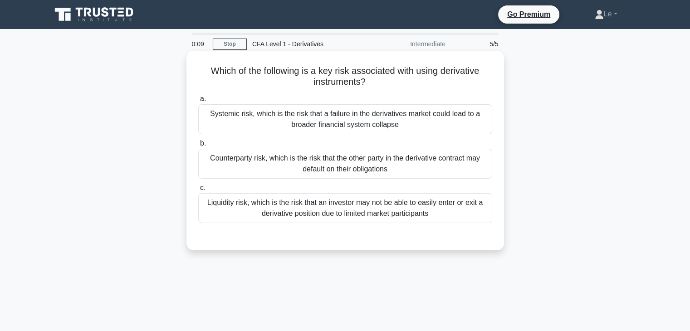
click at [450, 167] on div "Counterparty risk, which is the risk that the other party in the derivative con…" at bounding box center [345, 164] width 294 height 30
click at [198, 146] on input "b. Counterparty risk, which is the risk that the other party in the derivative …" at bounding box center [198, 144] width 0 height 6
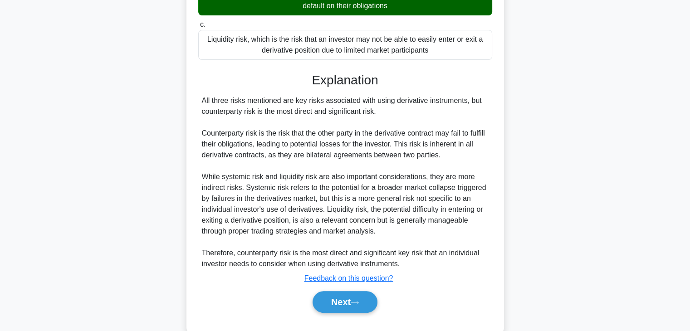
scroll to position [183, 0]
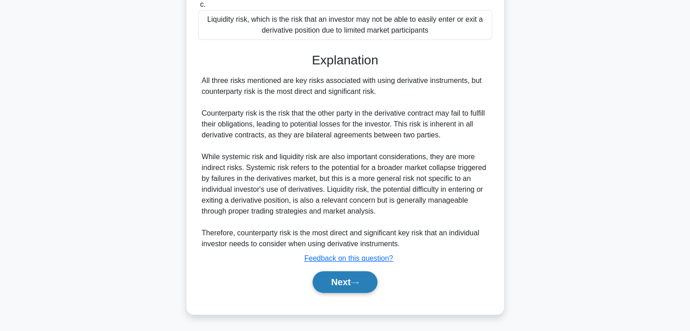
click at [355, 292] on button "Next" at bounding box center [344, 282] width 65 height 22
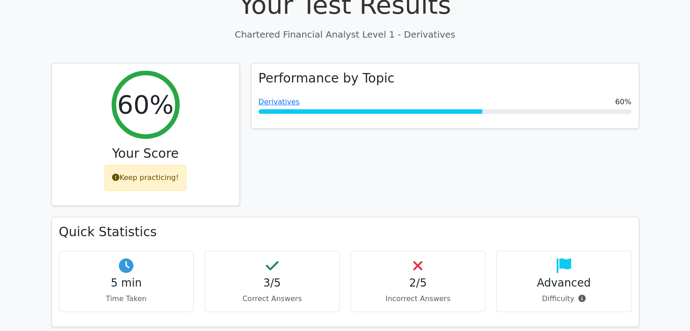
scroll to position [363, 0]
